Goal: Information Seeking & Learning: Learn about a topic

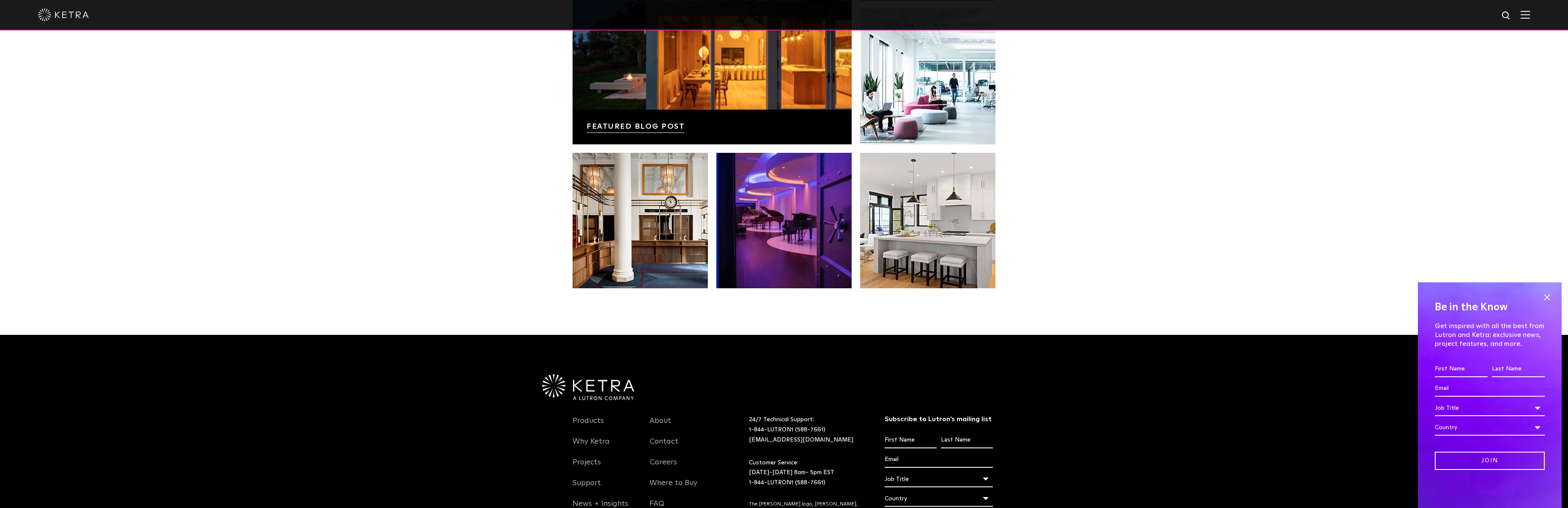
scroll to position [1780, 0]
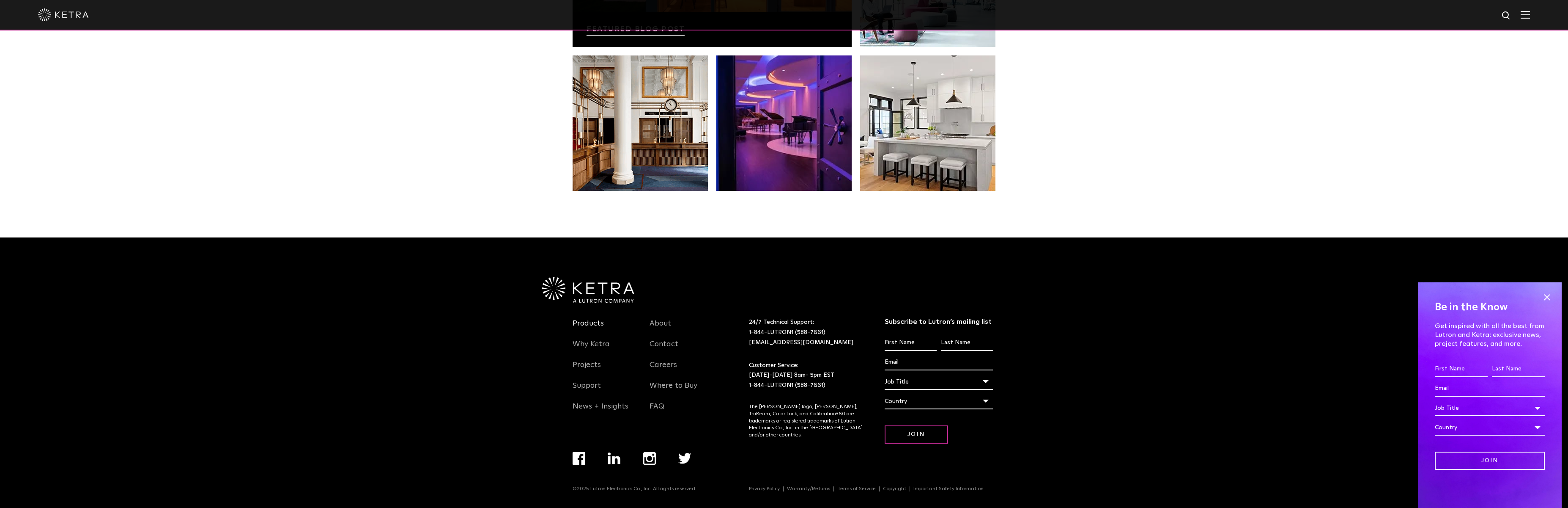
click at [579, 322] on link "Products" at bounding box center [588, 328] width 32 height 19
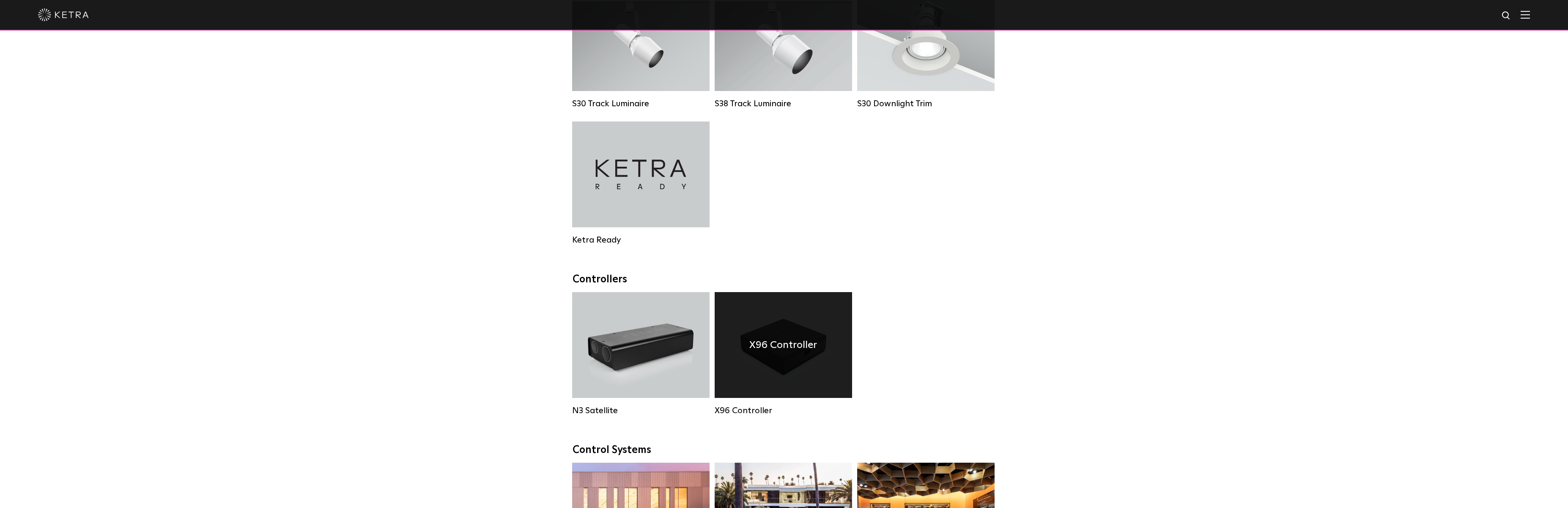
scroll to position [846, 0]
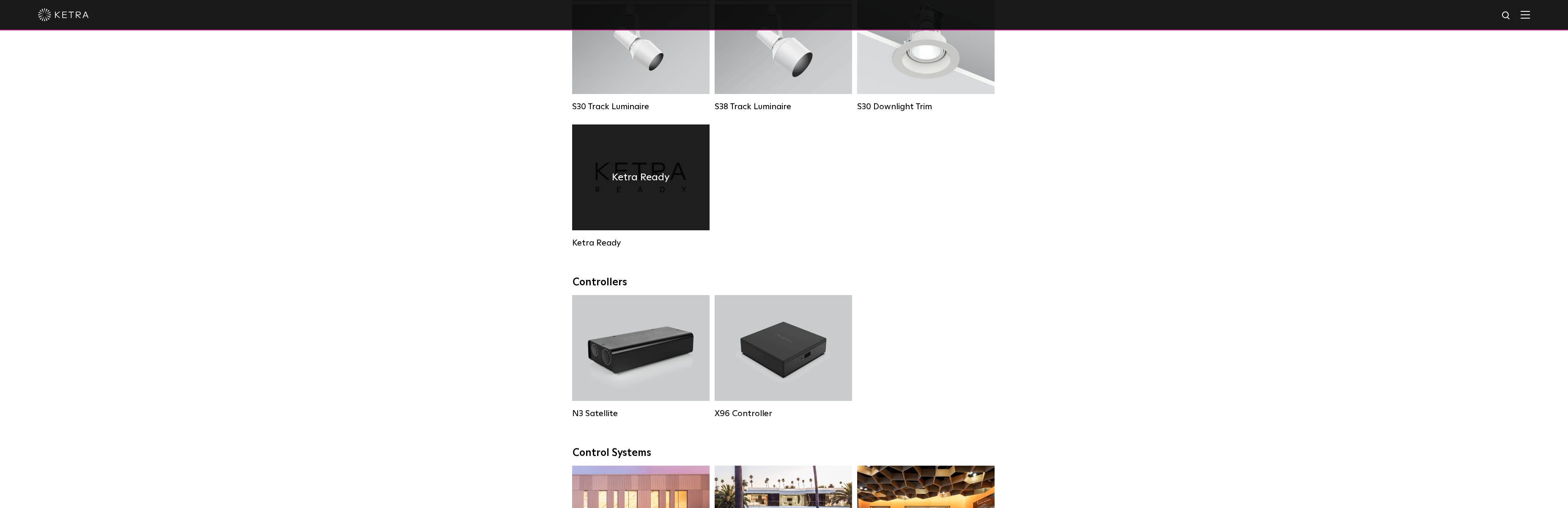
click at [639, 185] on h4 "Ketra Ready" at bounding box center [641, 177] width 58 height 16
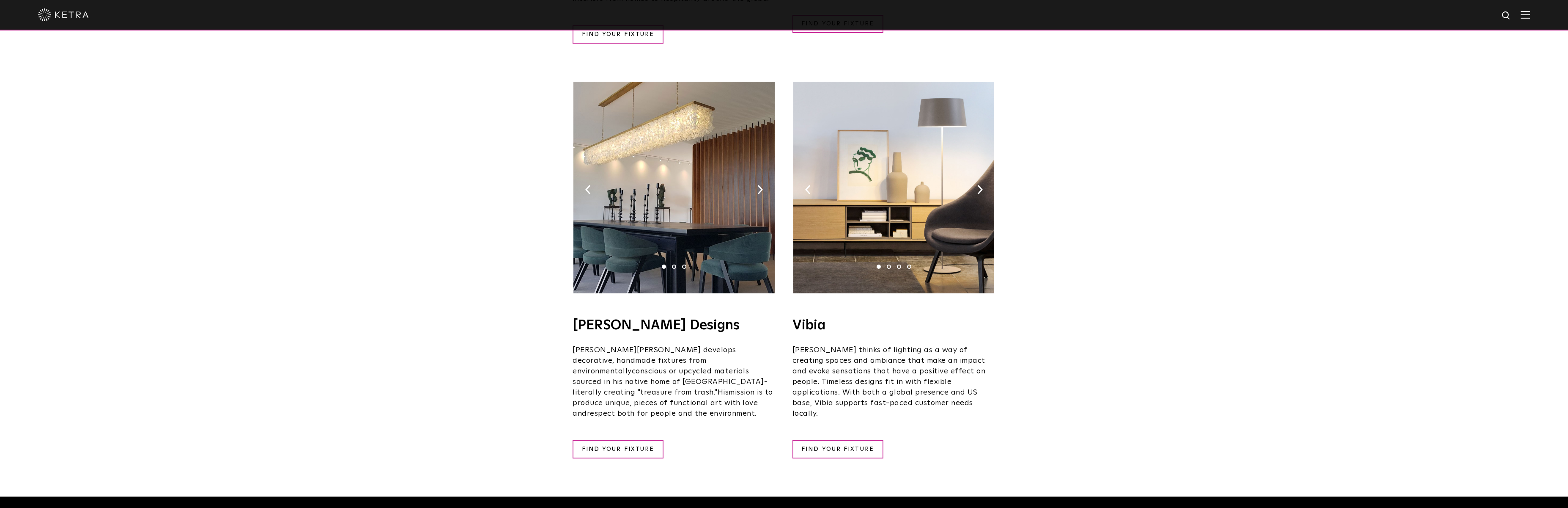
scroll to position [1354, 0]
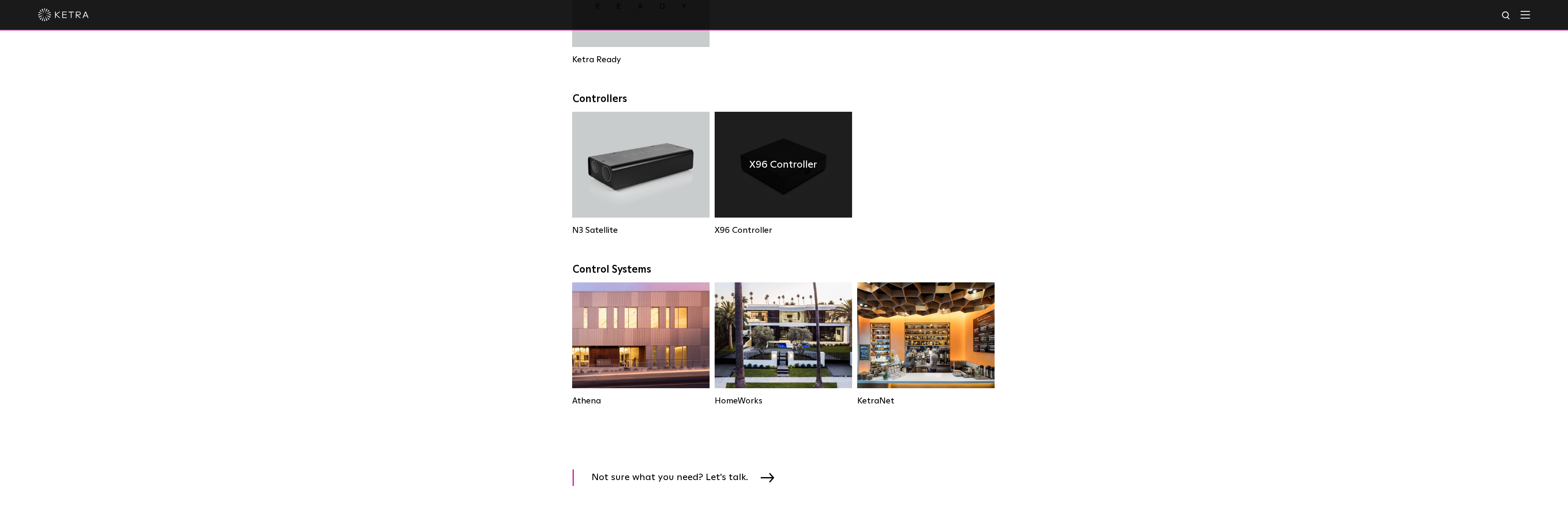
scroll to position [973, 0]
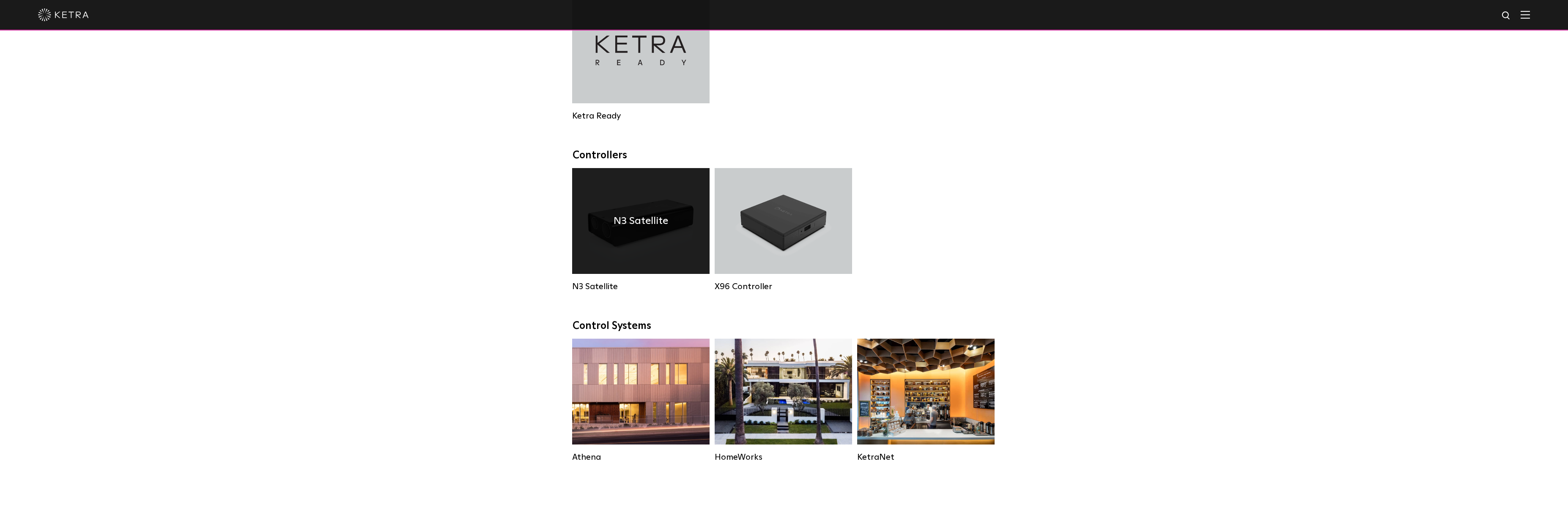
click at [634, 227] on h4 "N3 Satellite" at bounding box center [641, 221] width 54 height 16
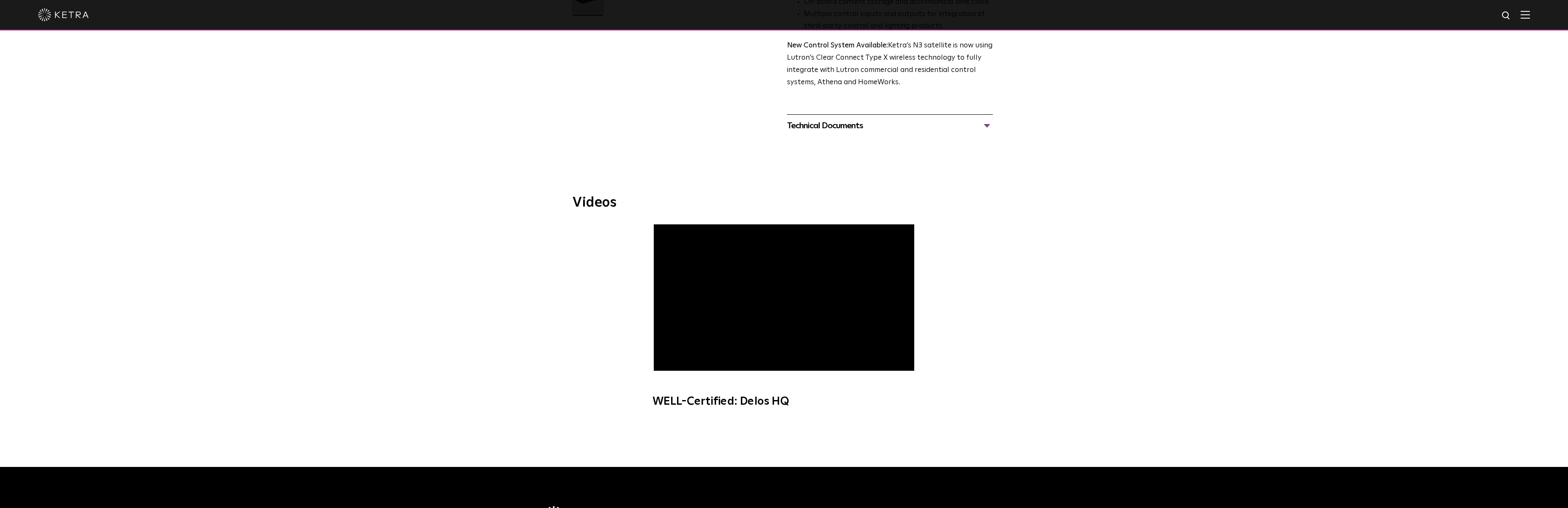
scroll to position [169, 0]
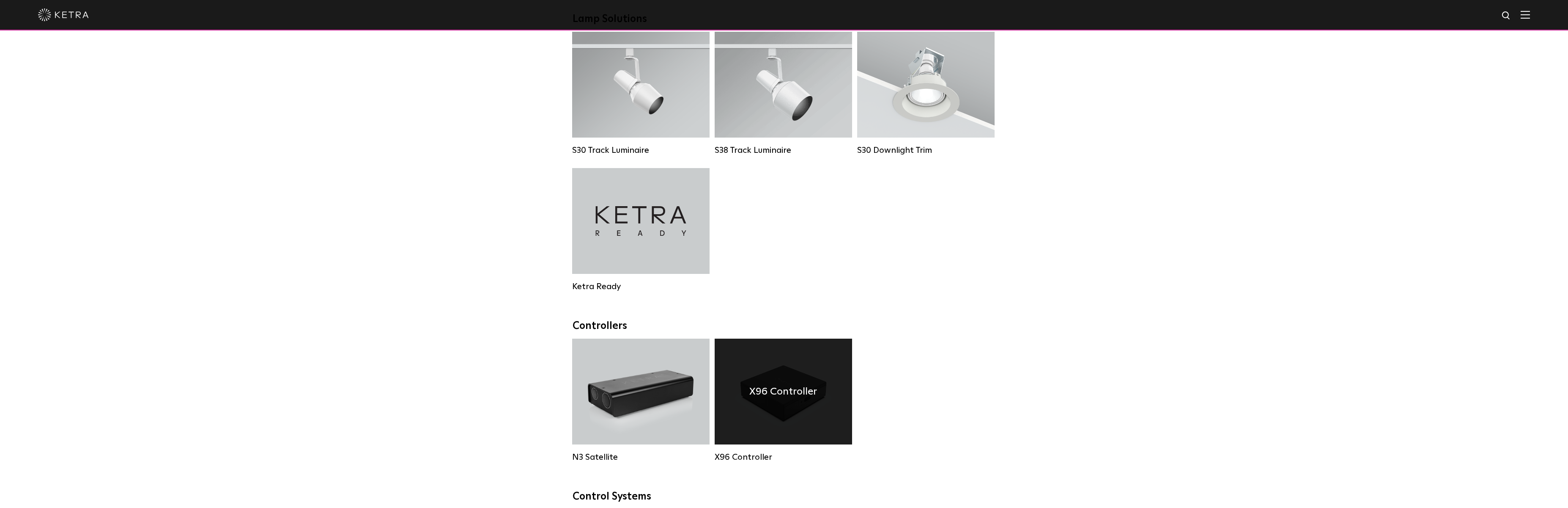
scroll to position [804, 0]
click at [812, 385] on div "X96 Controller" at bounding box center [783, 390] width 137 height 106
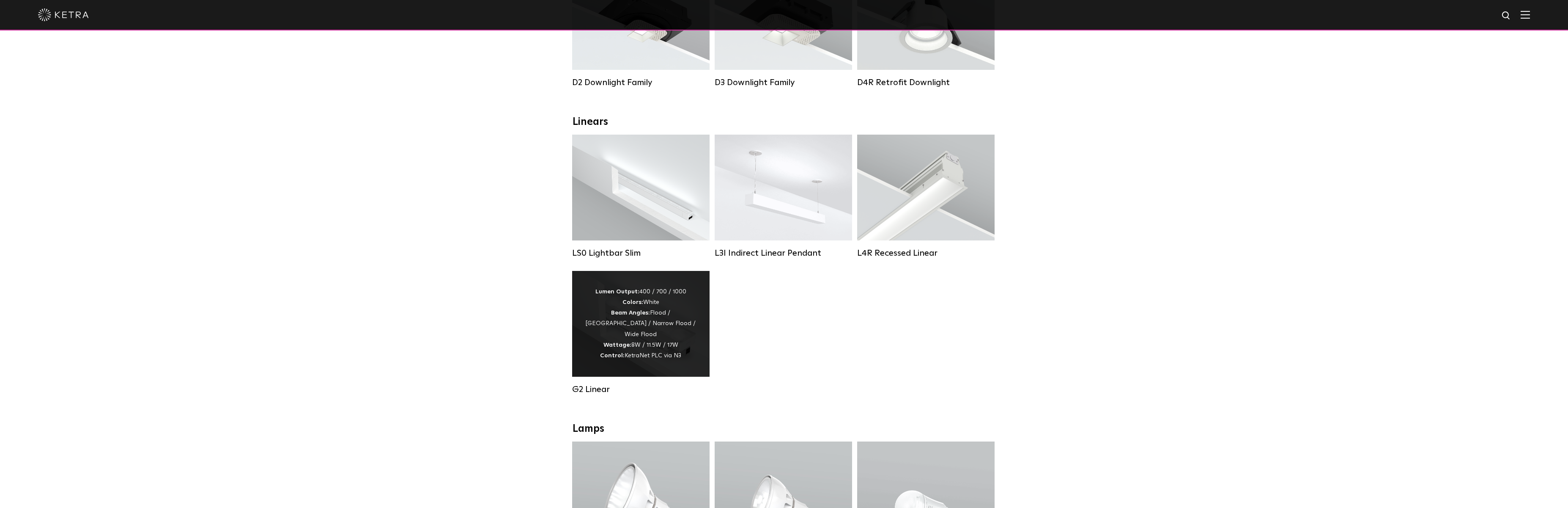
scroll to position [212, 0]
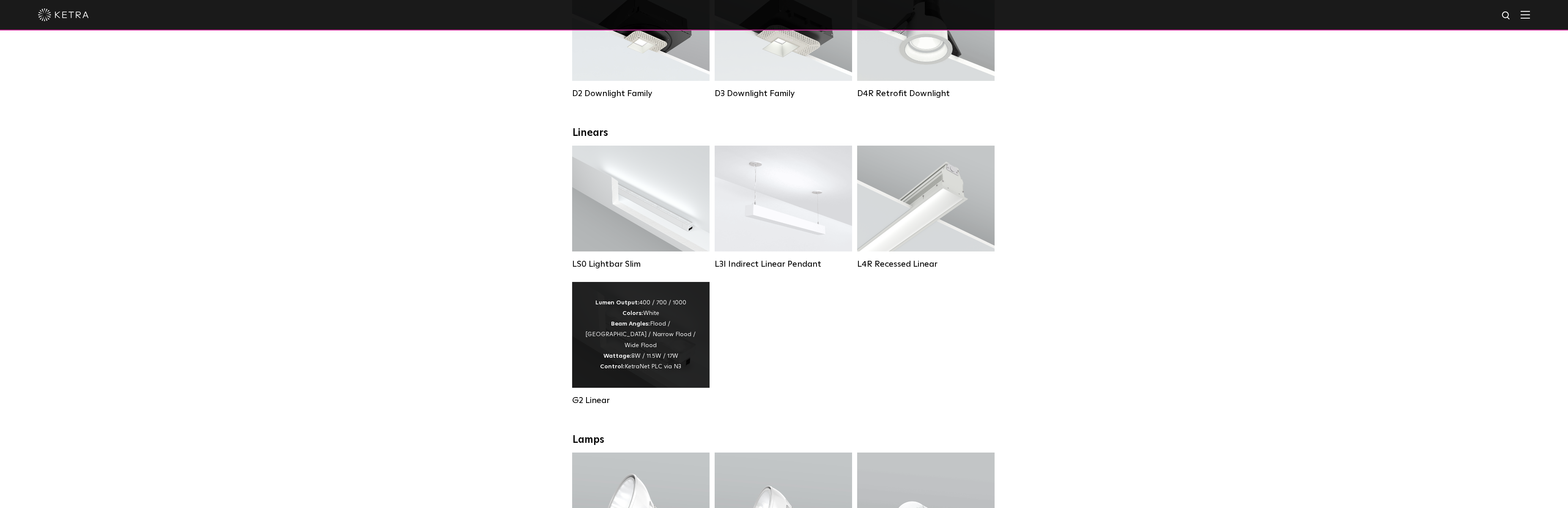
click at [626, 305] on strong "Lumen Output:" at bounding box center [617, 303] width 44 height 6
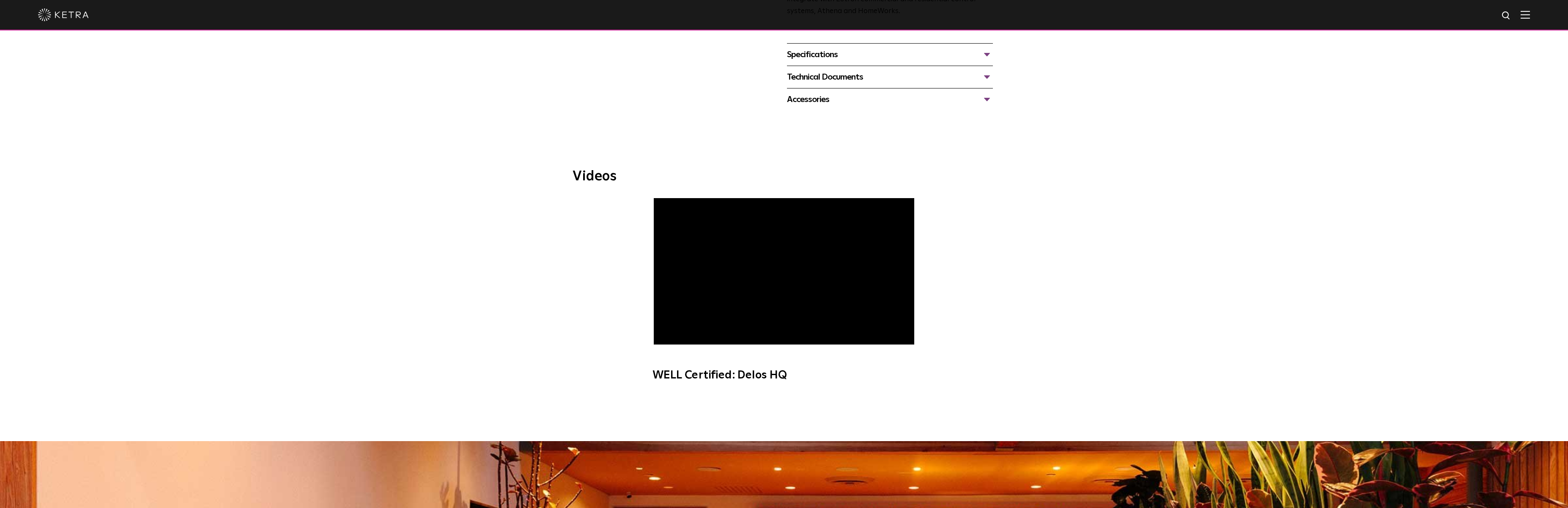
scroll to position [212, 0]
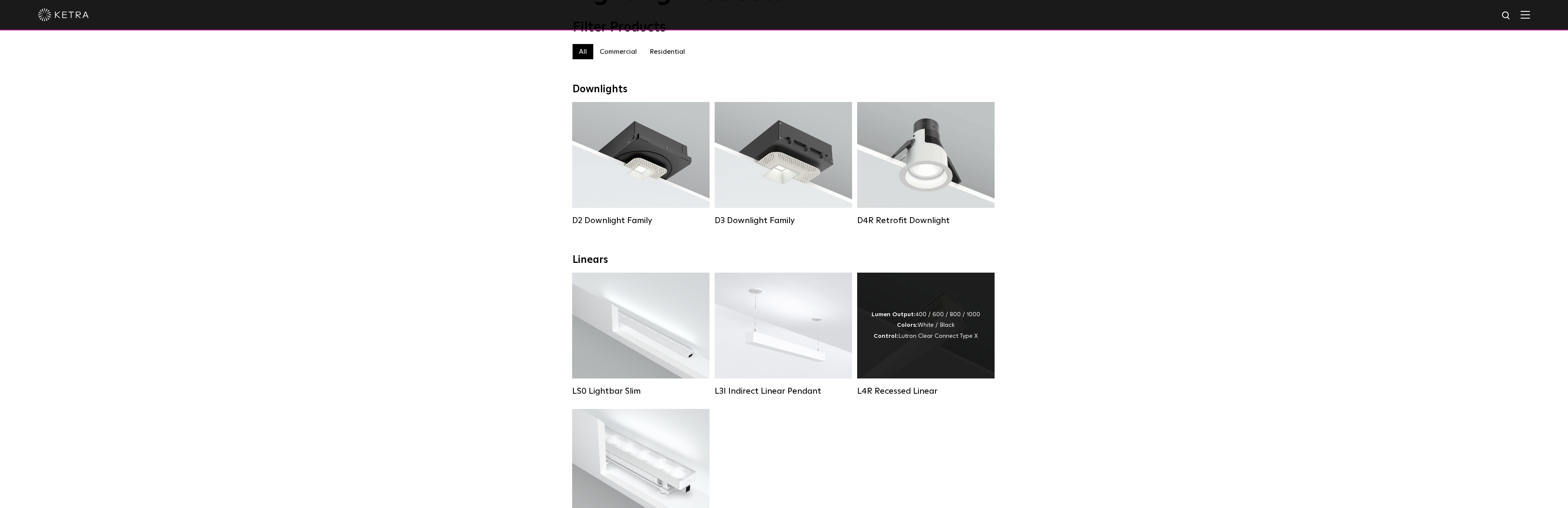
click at [916, 340] on div "Lumen Output: 400 / 600 / 800 / 1000 Colors: White / Black Control: Lutron Clea…" at bounding box center [926, 325] width 109 height 32
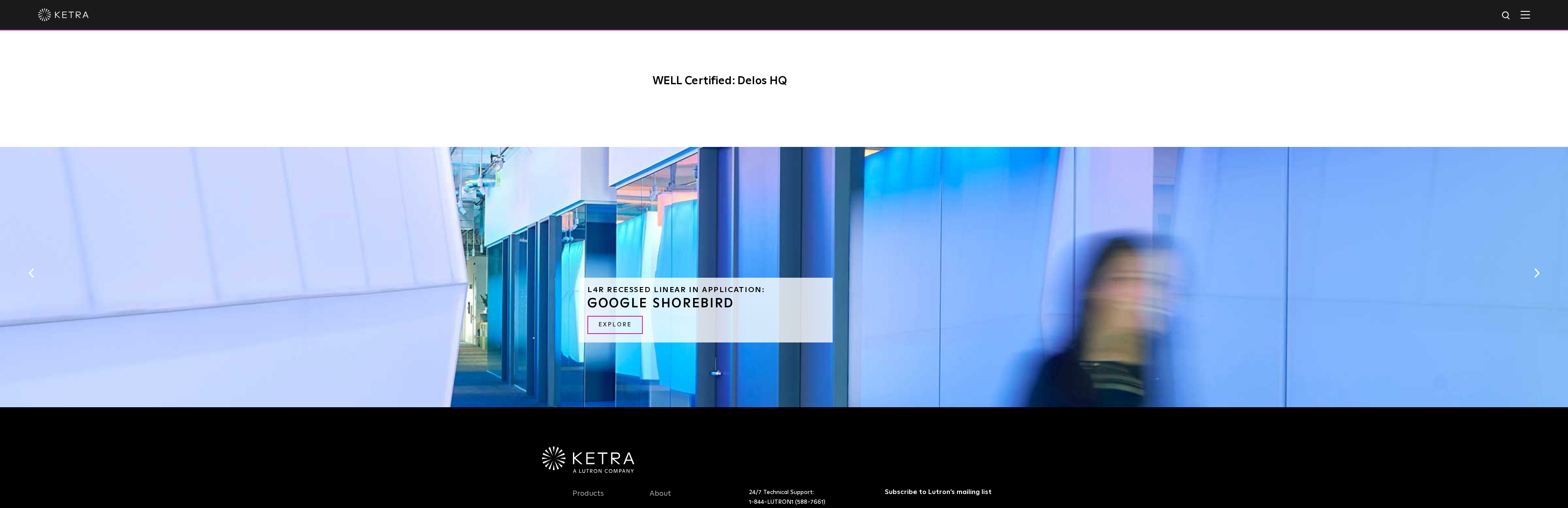
scroll to position [588, 0]
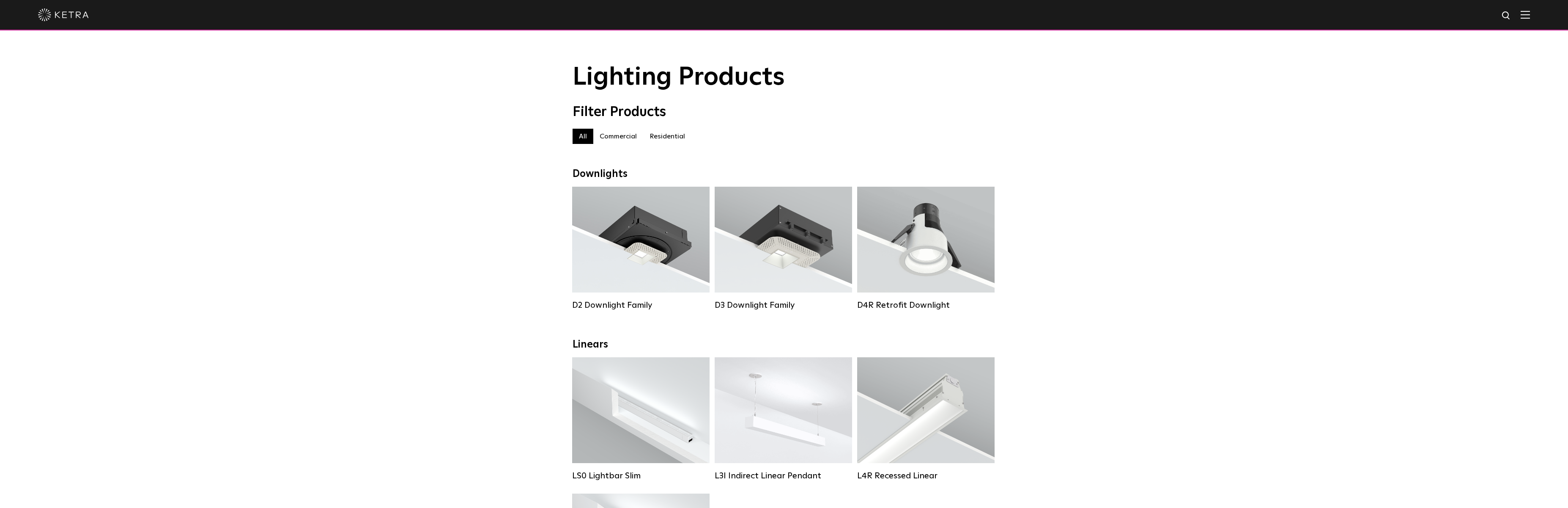
click at [659, 138] on label "Residential" at bounding box center [667, 136] width 48 height 15
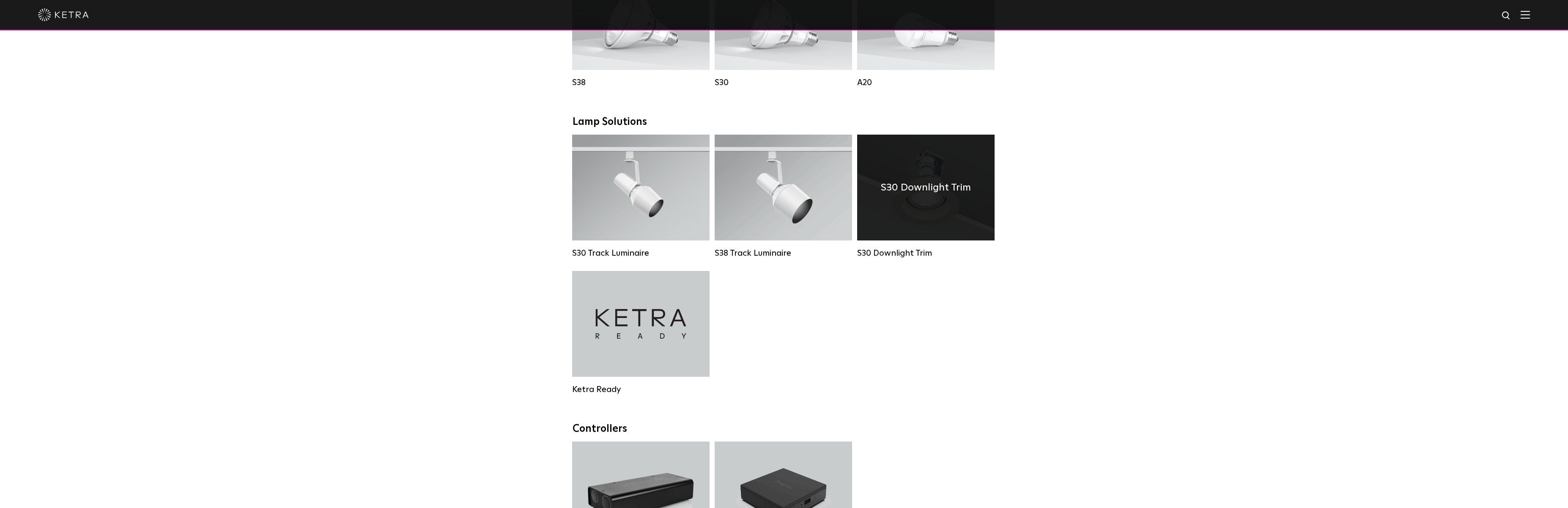
scroll to position [550, 0]
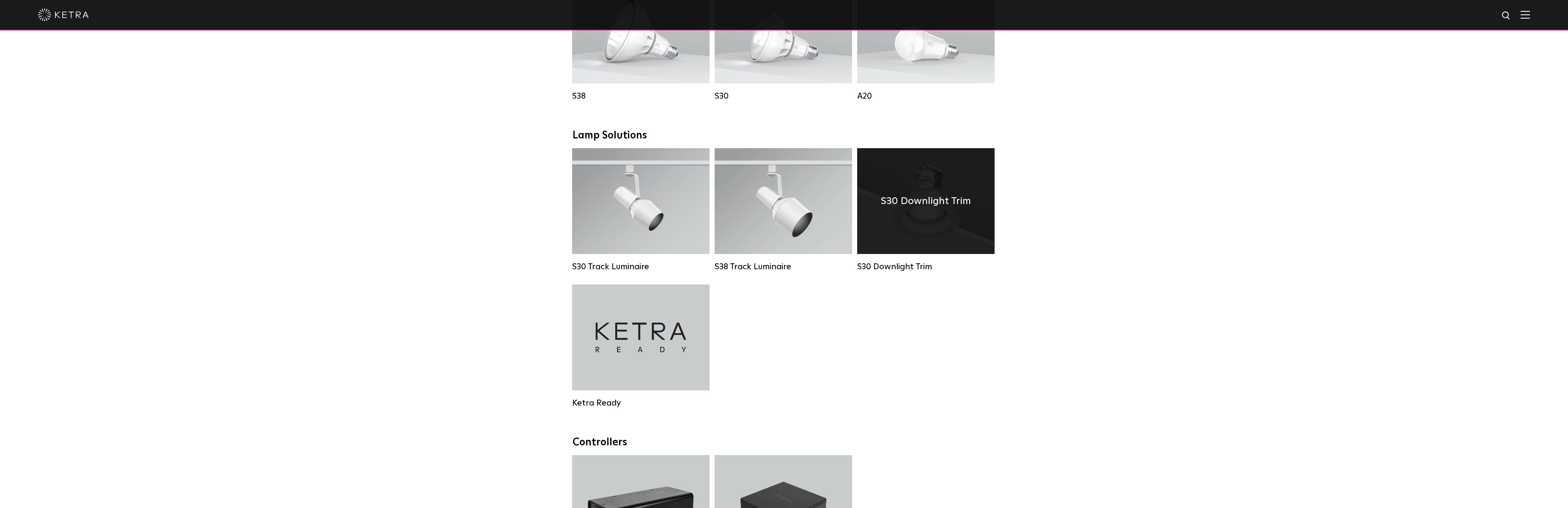
click at [919, 209] on h4 "S30 Downlight Trim" at bounding box center [925, 201] width 90 height 16
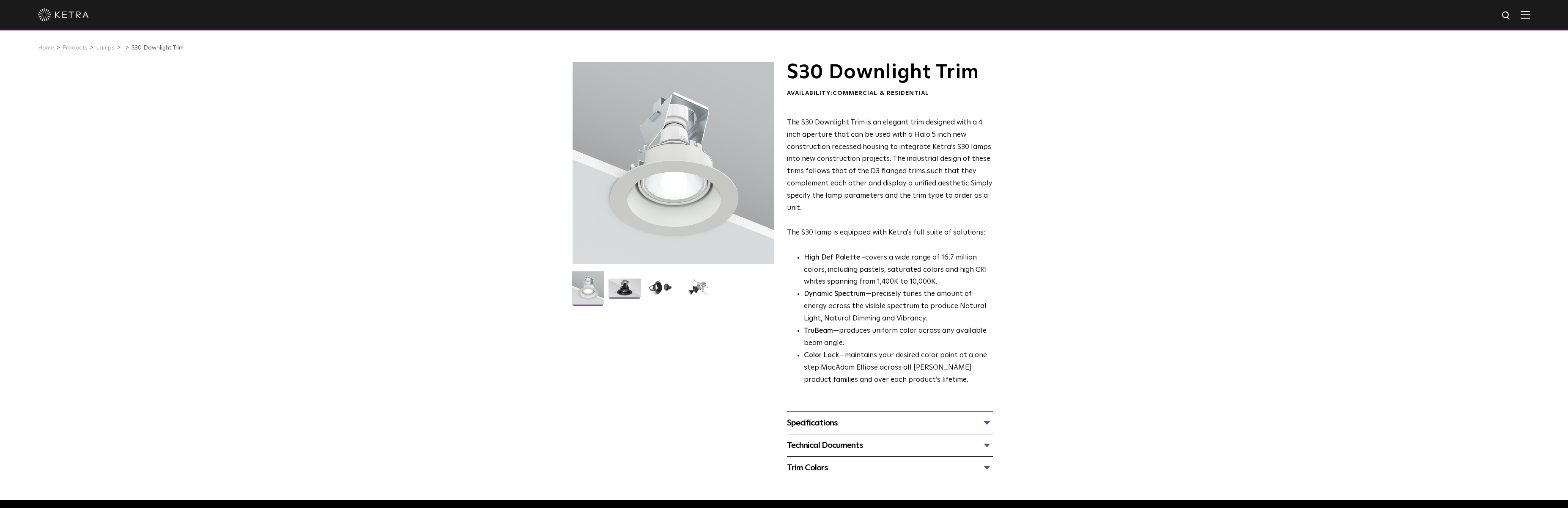
click at [626, 290] on img at bounding box center [625, 291] width 33 height 25
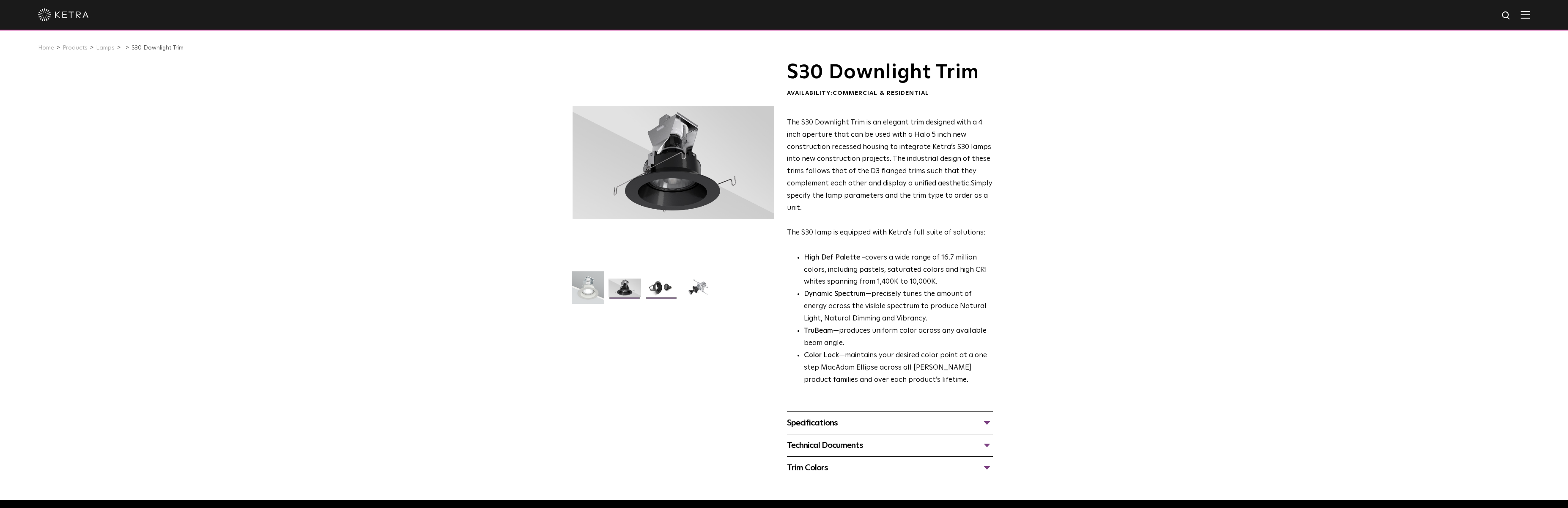
click at [662, 285] on img at bounding box center [661, 291] width 33 height 25
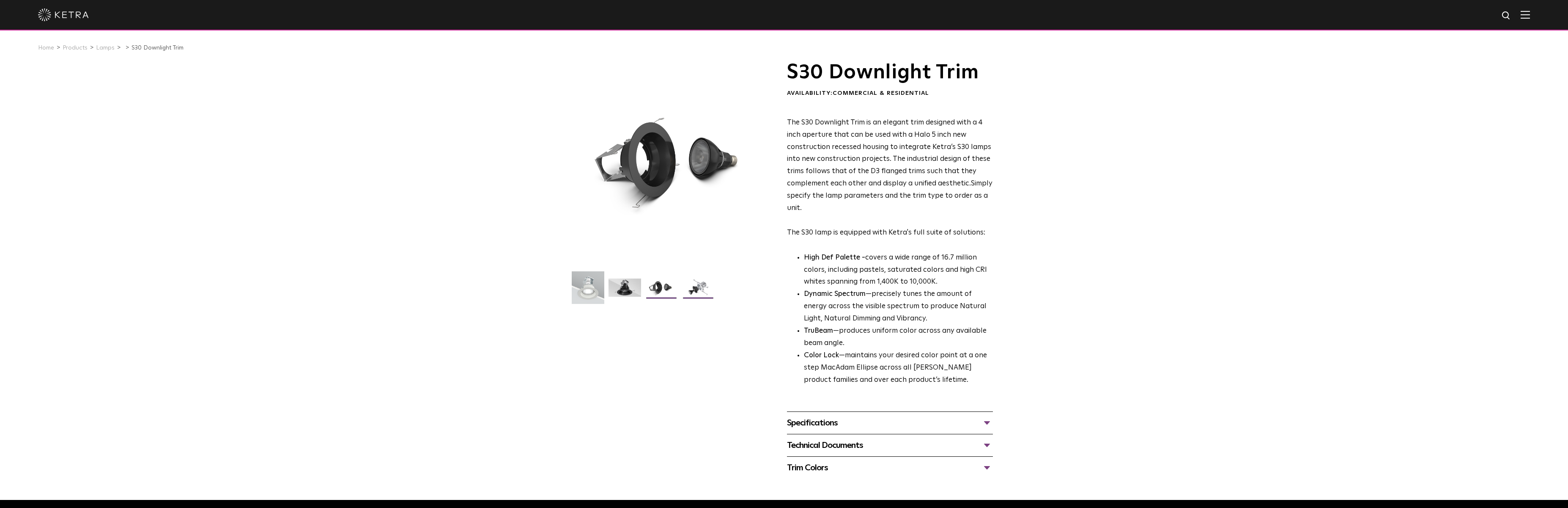
click at [693, 287] on img at bounding box center [698, 291] width 33 height 25
click at [704, 145] on div at bounding box center [674, 163] width 202 height 202
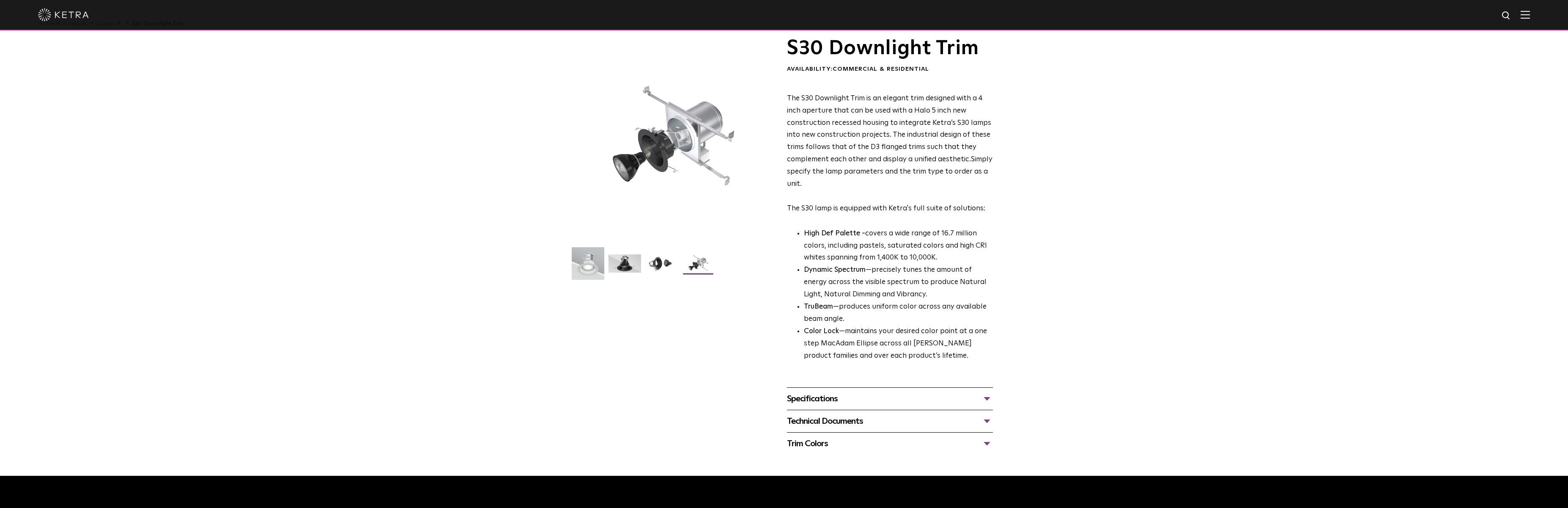
scroll to position [85, 0]
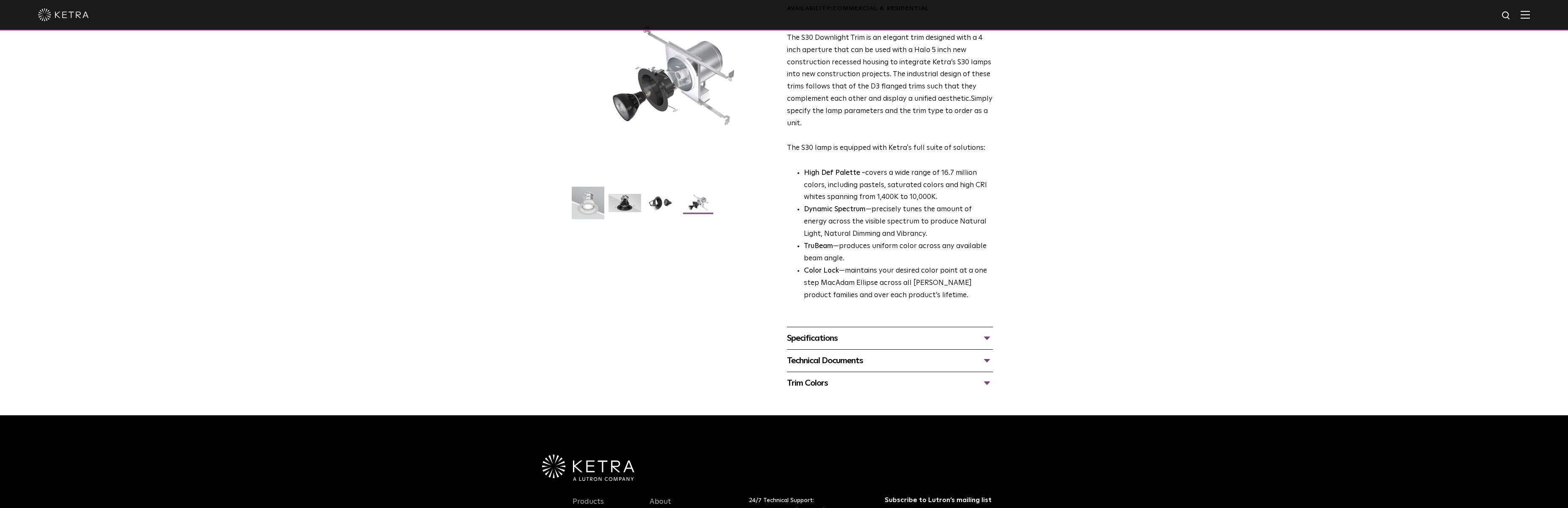
click at [805, 341] on div "Specifications" at bounding box center [890, 338] width 206 height 14
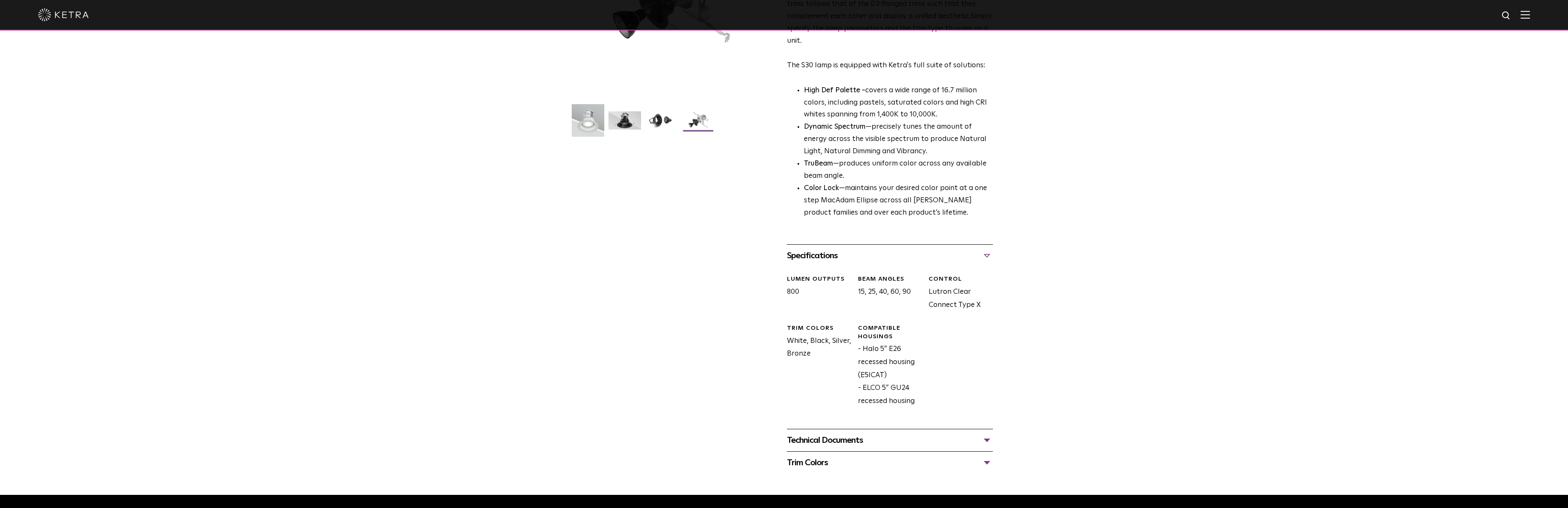
scroll to position [169, 0]
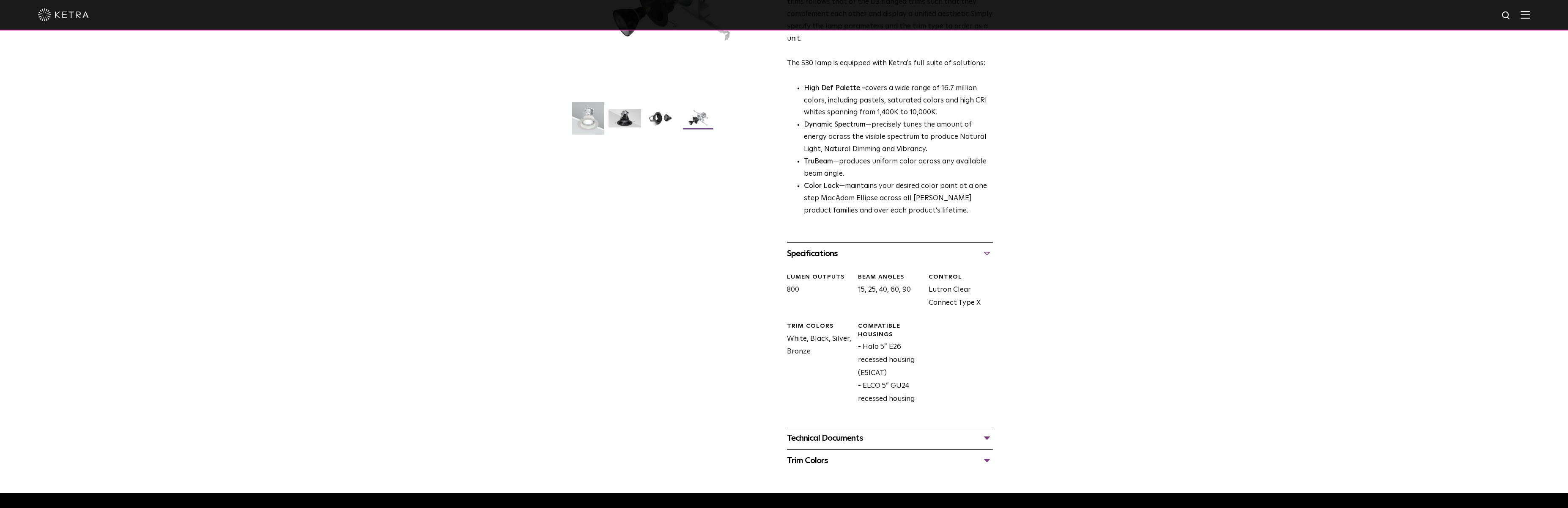
click at [855, 434] on div "Technical Documents" at bounding box center [890, 438] width 206 height 14
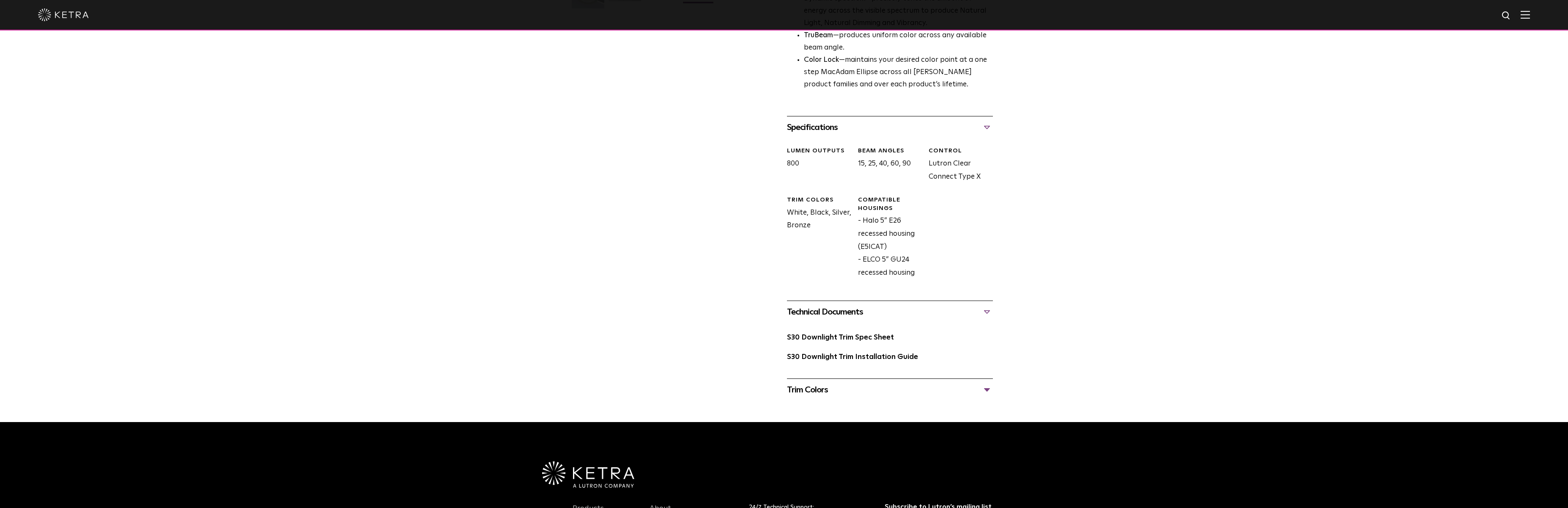
scroll to position [338, 0]
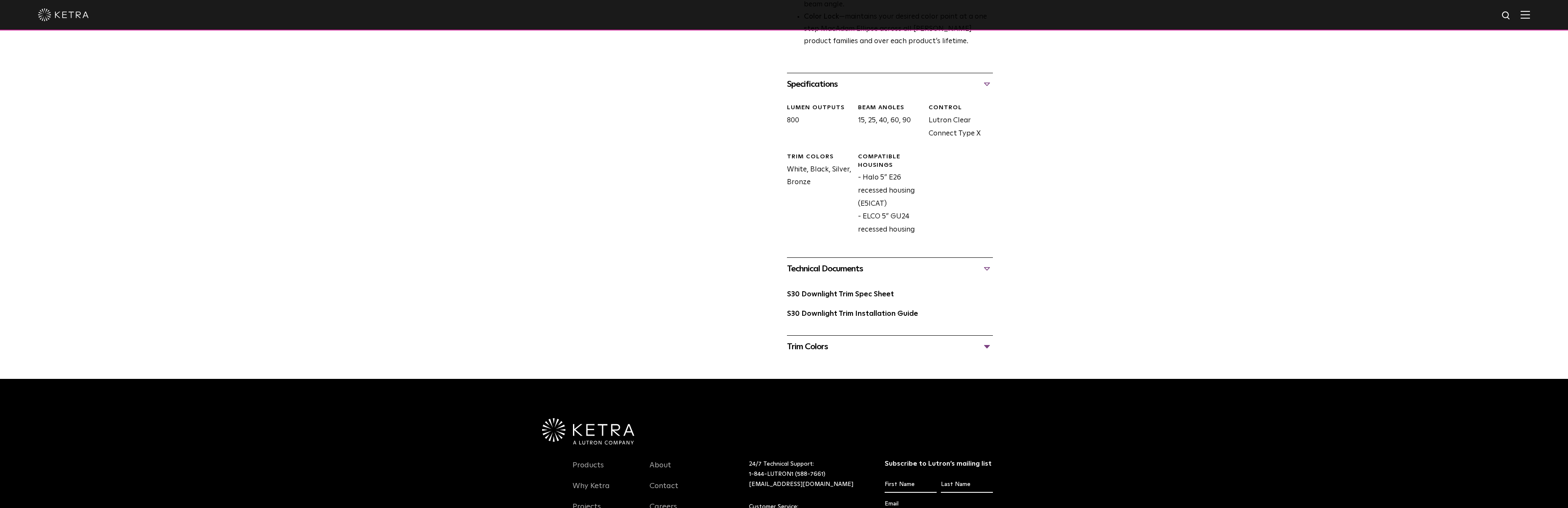
click at [820, 344] on div "Trim Colors" at bounding box center [890, 346] width 206 height 14
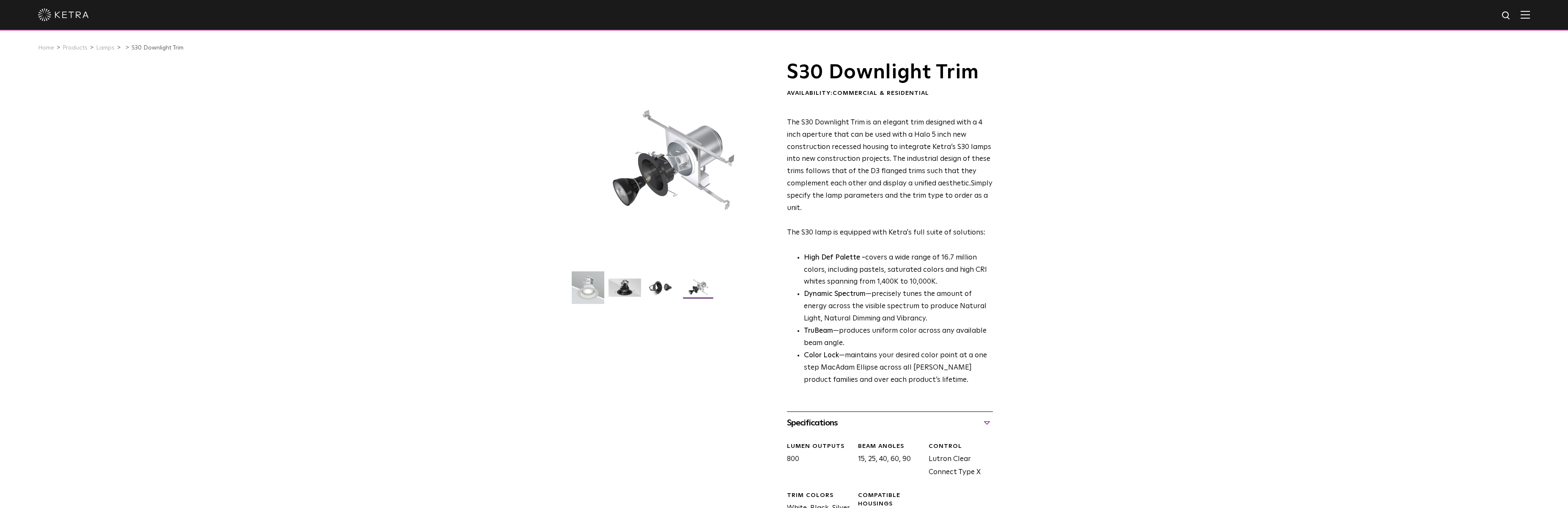
scroll to position [42, 0]
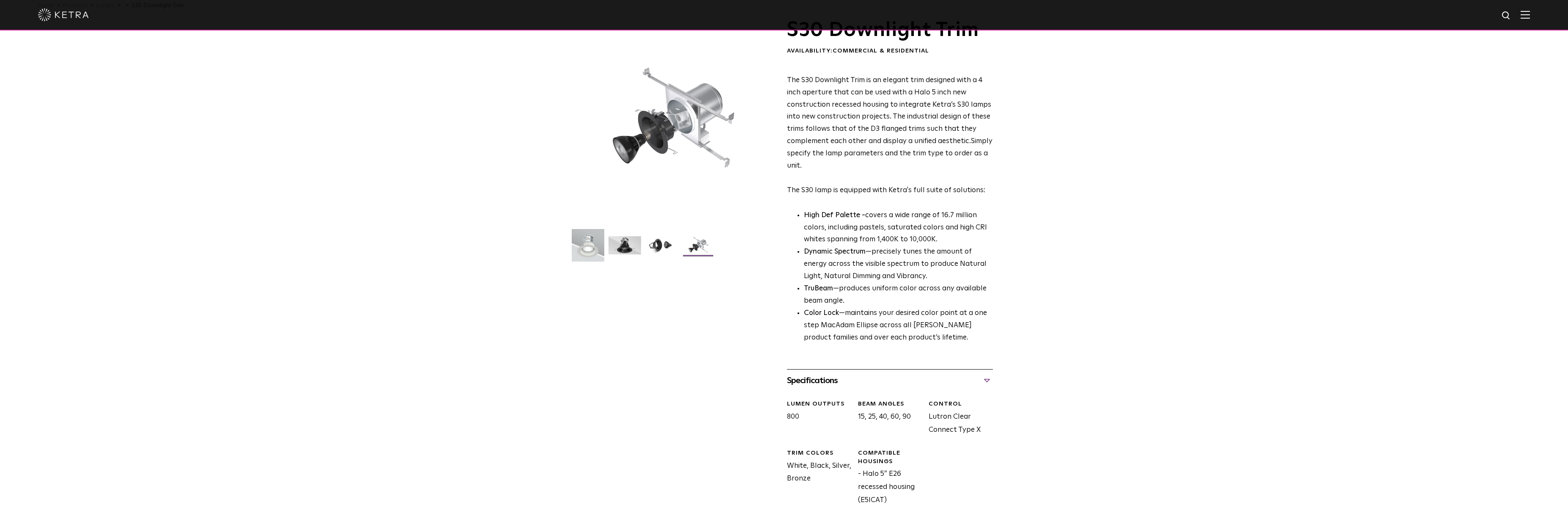
click at [661, 128] on div at bounding box center [674, 120] width 202 height 202
click at [659, 130] on div at bounding box center [674, 120] width 202 height 202
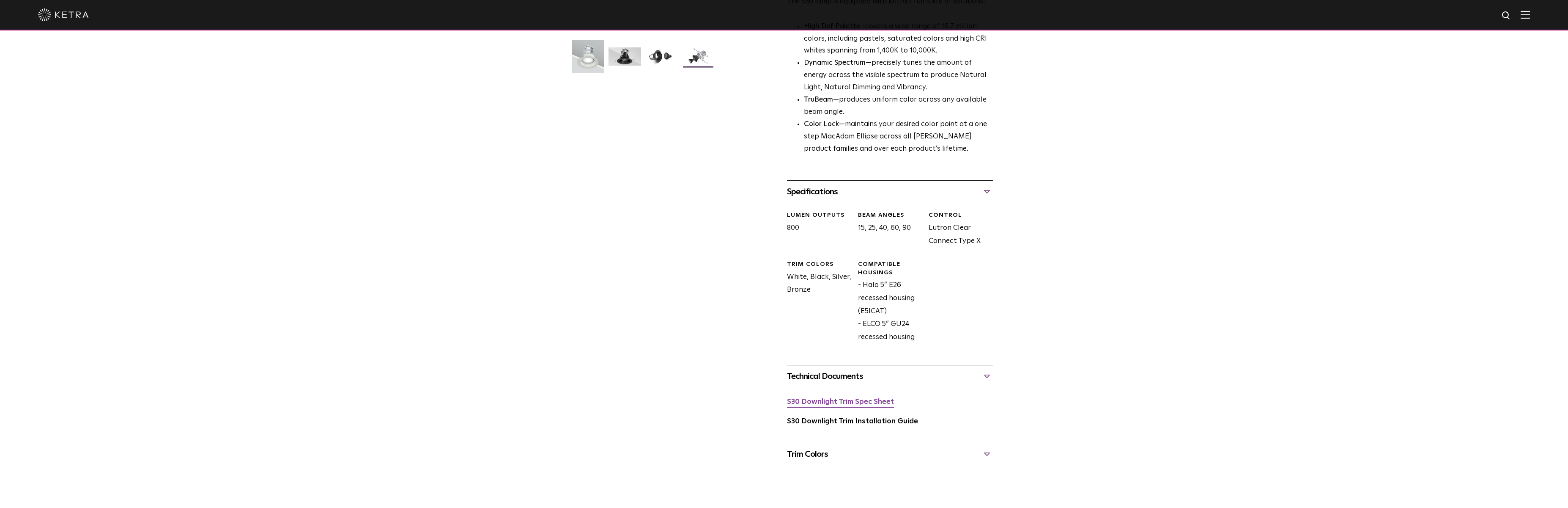
scroll to position [296, 0]
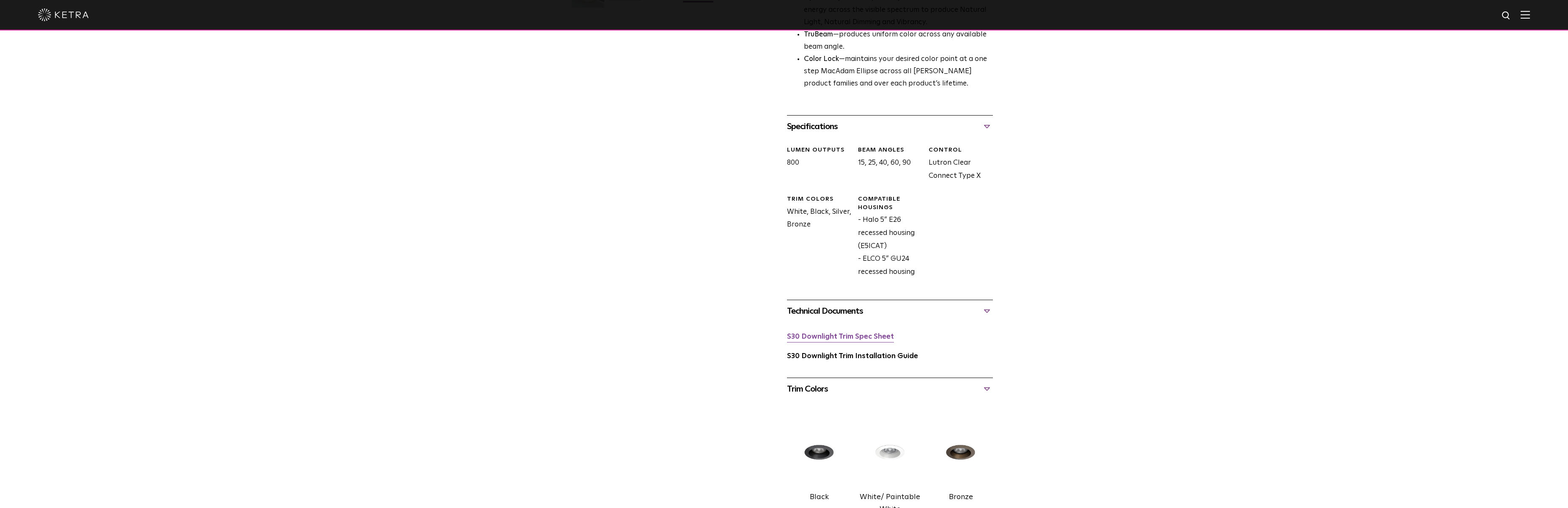
click at [857, 337] on link "S30 Downlight Trim Spec Sheet" at bounding box center [840, 337] width 107 height 7
